Goal: Information Seeking & Learning: Learn about a topic

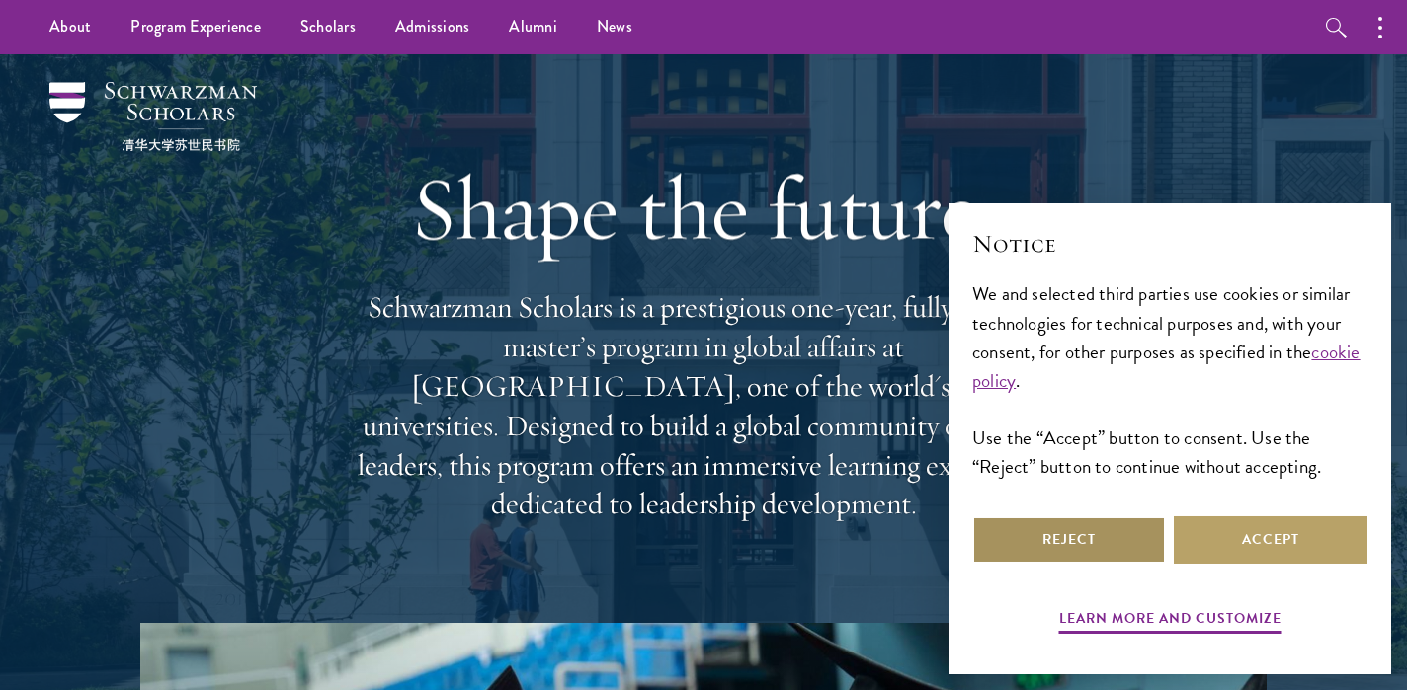
click at [1122, 533] on button "Reject" at bounding box center [1069, 540] width 194 height 47
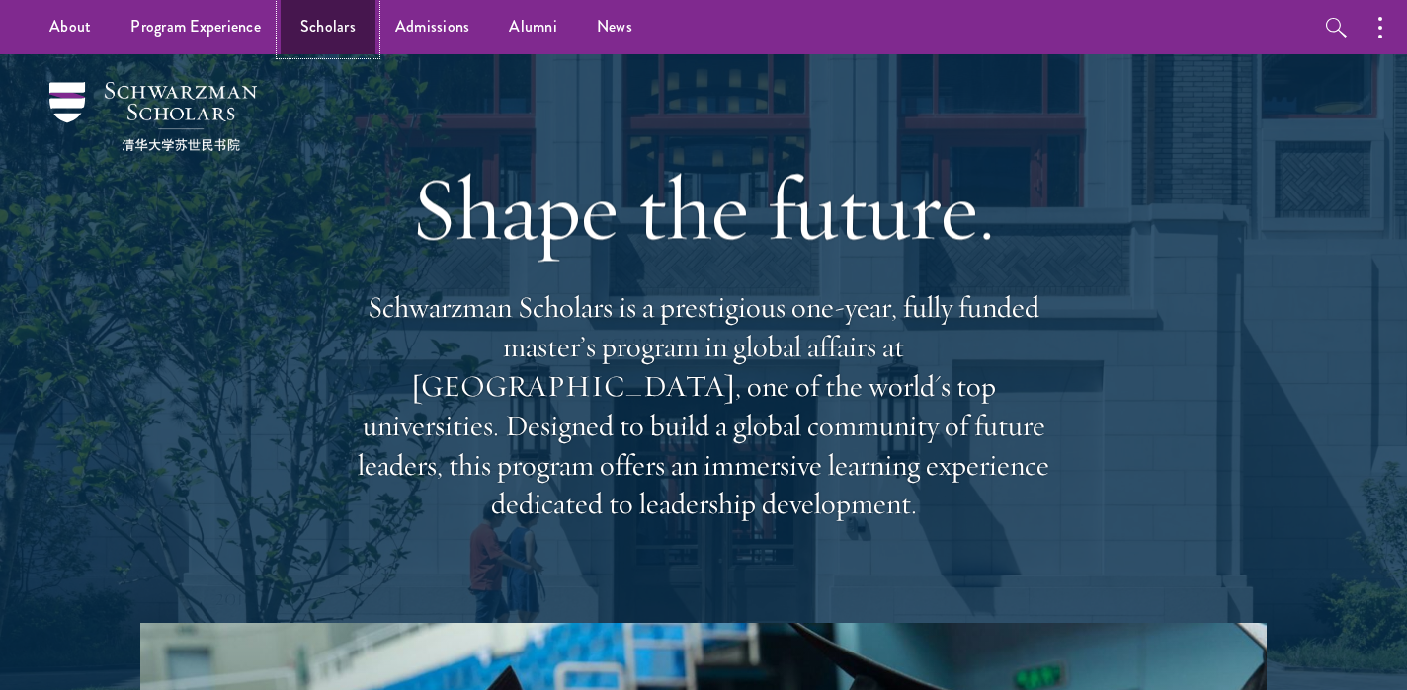
click at [349, 34] on link "Scholars" at bounding box center [328, 27] width 95 height 54
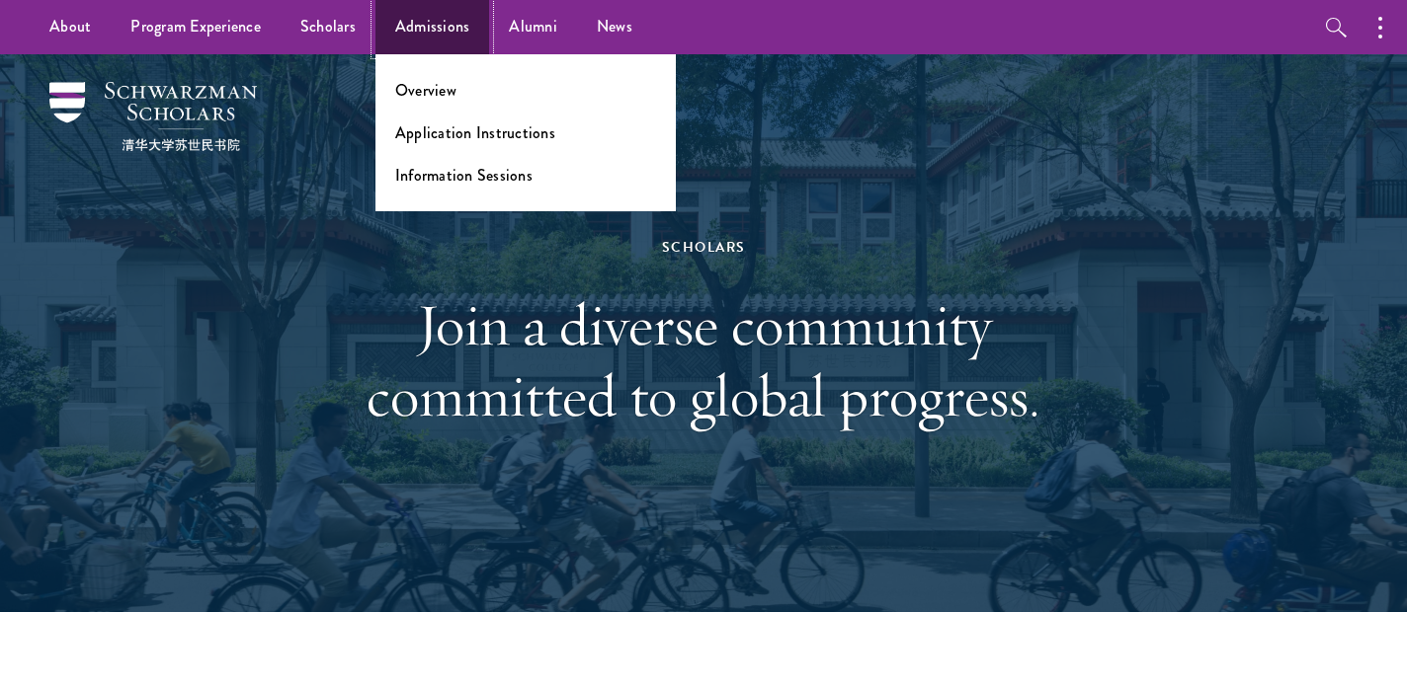
click at [455, 34] on link "Admissions" at bounding box center [432, 27] width 115 height 54
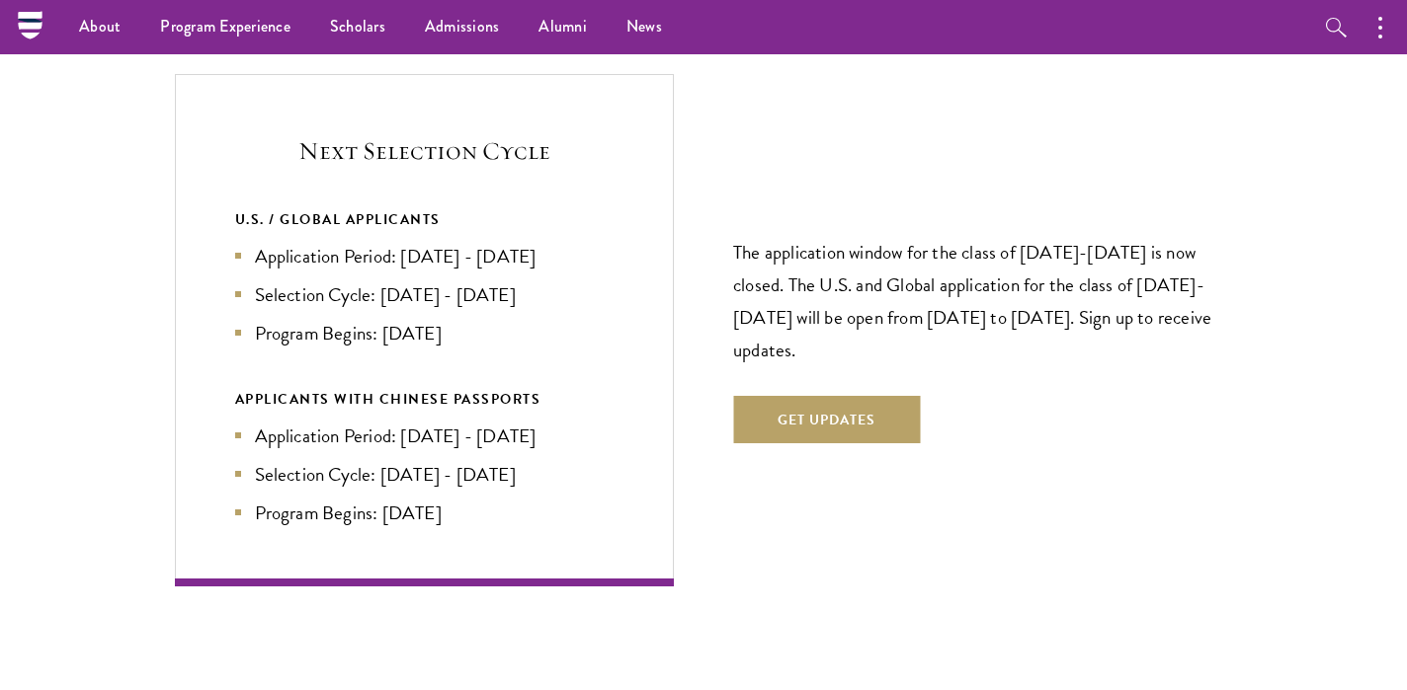
scroll to position [4153, 0]
